Goal: Download file/media

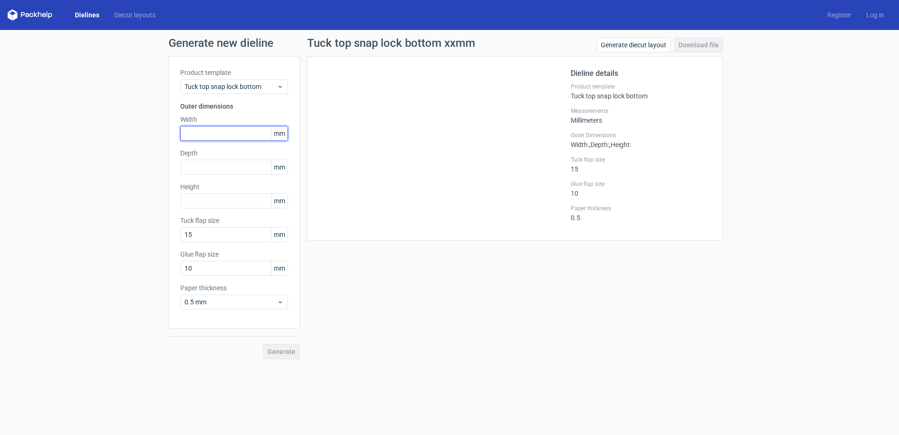
click at [224, 135] on input "text" at bounding box center [234, 133] width 108 height 15
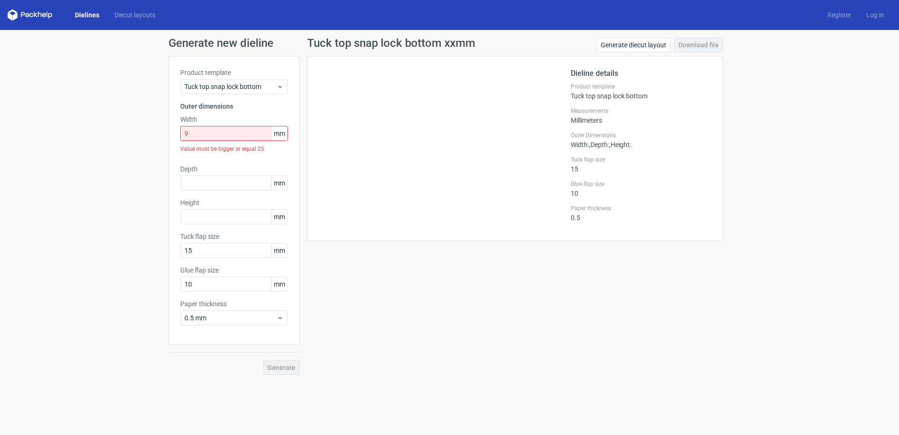
click at [276, 128] on span "mm" at bounding box center [279, 133] width 16 height 14
click at [282, 132] on span "mm" at bounding box center [279, 133] width 16 height 14
click at [240, 133] on input "9" at bounding box center [234, 133] width 108 height 15
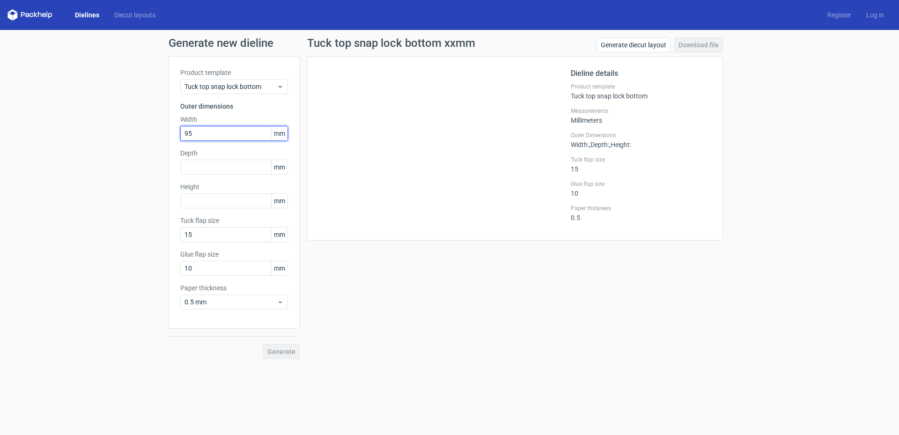
type input "95"
type input "85"
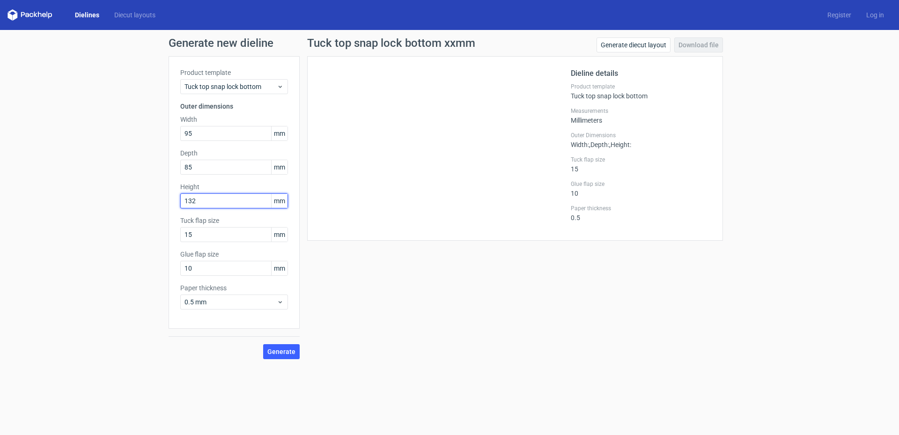
type input "132"
click at [263, 344] on button "Generate" at bounding box center [281, 351] width 37 height 15
click at [684, 45] on link "Download file" at bounding box center [698, 44] width 49 height 15
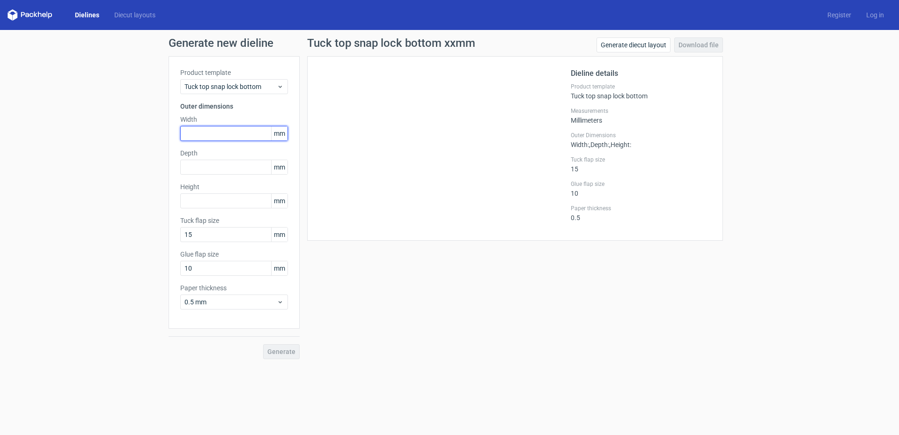
click at [241, 129] on input "text" at bounding box center [234, 133] width 108 height 15
